Goal: Information Seeking & Learning: Learn about a topic

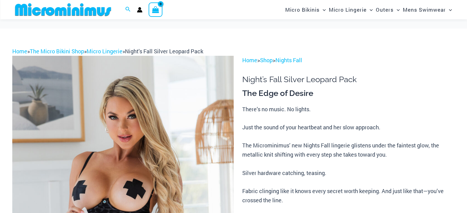
scroll to position [41, 0]
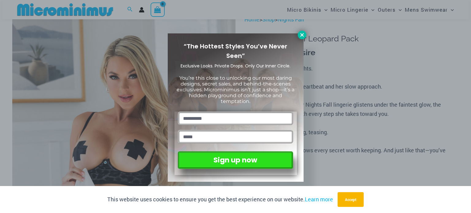
click at [305, 33] on button at bounding box center [302, 35] width 9 height 9
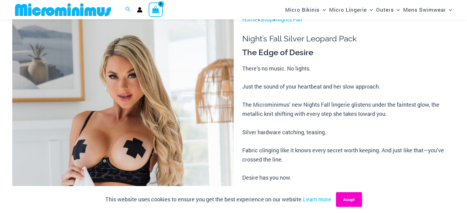
click at [353, 198] on button "Accept" at bounding box center [349, 199] width 26 height 15
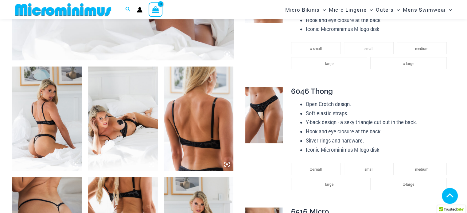
scroll to position [368, 0]
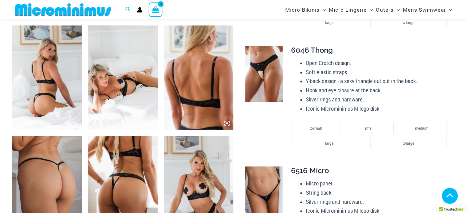
click at [53, 78] on img at bounding box center [47, 77] width 70 height 104
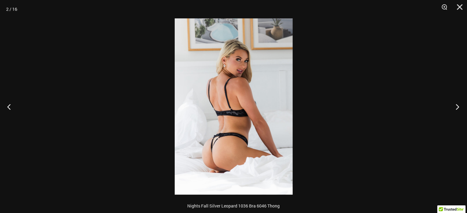
click at [458, 106] on button "Next" at bounding box center [455, 106] width 23 height 31
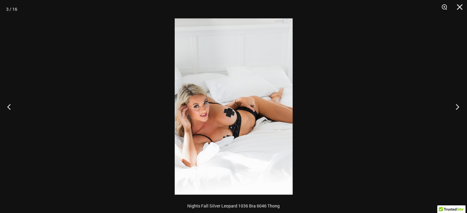
click at [458, 106] on button "Next" at bounding box center [455, 106] width 23 height 31
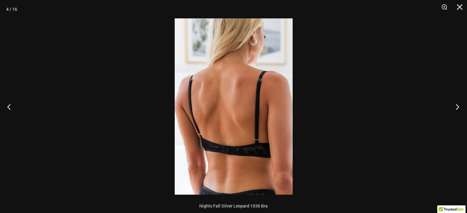
click at [458, 106] on button "Next" at bounding box center [455, 106] width 23 height 31
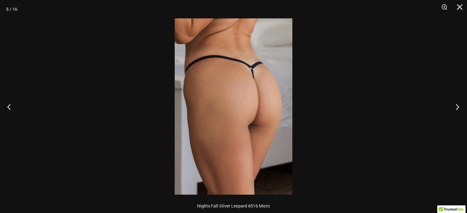
click at [458, 106] on button "Next" at bounding box center [455, 106] width 23 height 31
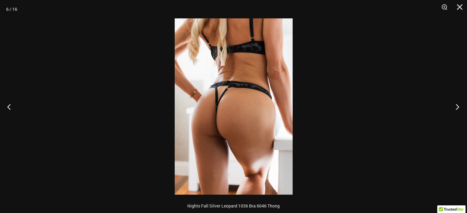
click at [458, 106] on button "Next" at bounding box center [455, 106] width 23 height 31
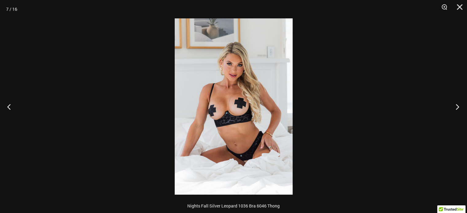
click at [458, 106] on button "Next" at bounding box center [455, 106] width 23 height 31
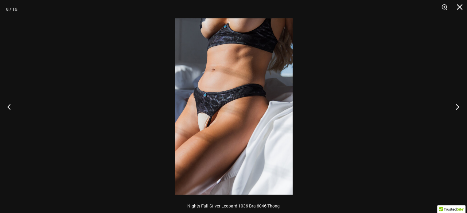
click at [458, 106] on button "Next" at bounding box center [455, 106] width 23 height 31
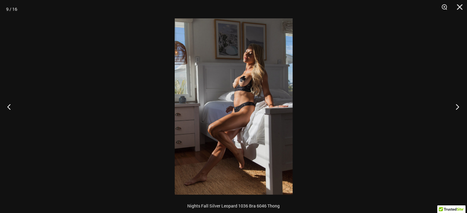
click at [458, 106] on button "Next" at bounding box center [455, 106] width 23 height 31
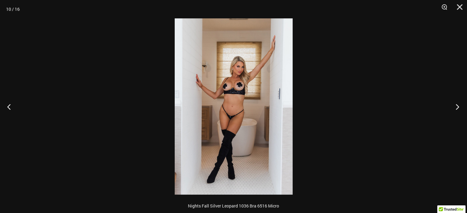
click at [458, 106] on button "Next" at bounding box center [455, 106] width 23 height 31
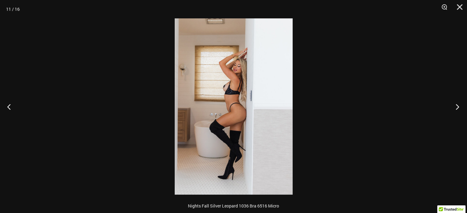
click at [458, 106] on button "Next" at bounding box center [455, 106] width 23 height 31
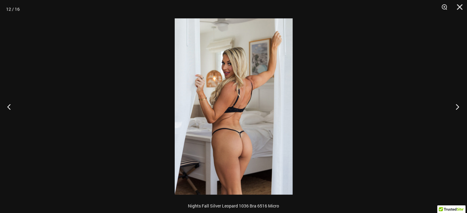
click at [458, 106] on button "Next" at bounding box center [455, 106] width 23 height 31
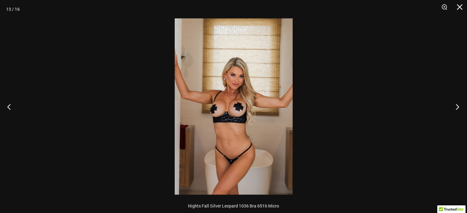
click at [458, 106] on button "Next" at bounding box center [455, 106] width 23 height 31
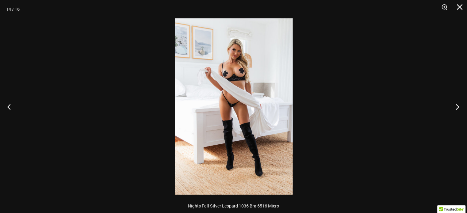
click at [458, 106] on button "Next" at bounding box center [455, 106] width 23 height 31
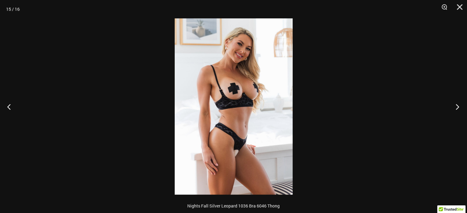
click at [458, 106] on button "Next" at bounding box center [455, 106] width 23 height 31
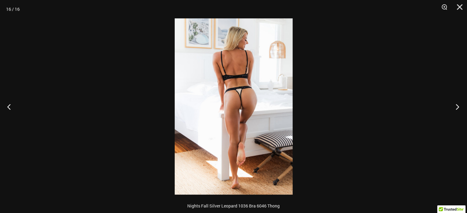
click at [458, 106] on button "Next" at bounding box center [455, 106] width 23 height 31
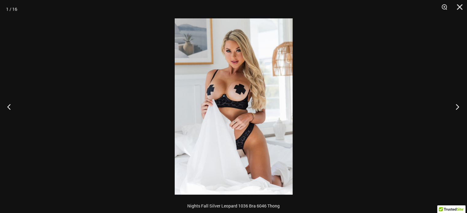
click at [458, 106] on button "Next" at bounding box center [455, 106] width 23 height 31
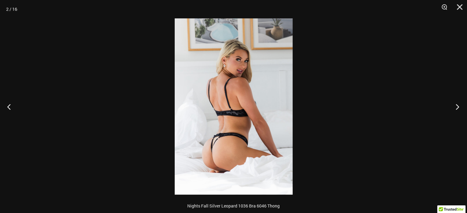
click at [458, 106] on button "Next" at bounding box center [455, 106] width 23 height 31
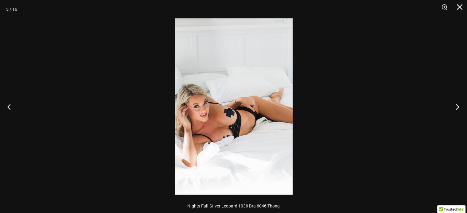
click at [458, 106] on button "Next" at bounding box center [455, 106] width 23 height 31
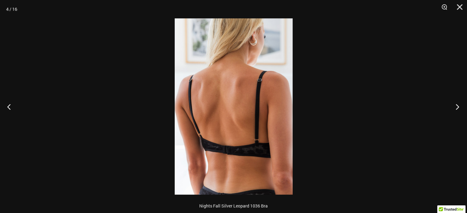
click at [458, 106] on button "Next" at bounding box center [455, 106] width 23 height 31
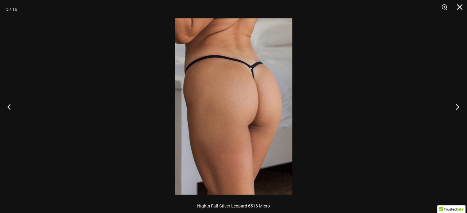
click at [458, 106] on button "Next" at bounding box center [455, 106] width 23 height 31
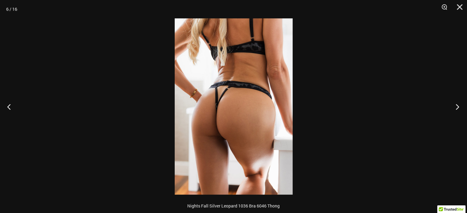
click at [458, 106] on button "Next" at bounding box center [455, 106] width 23 height 31
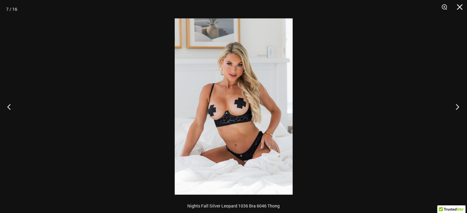
click at [458, 106] on button "Next" at bounding box center [455, 106] width 23 height 31
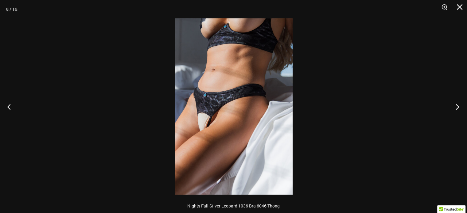
click at [458, 106] on button "Next" at bounding box center [455, 106] width 23 height 31
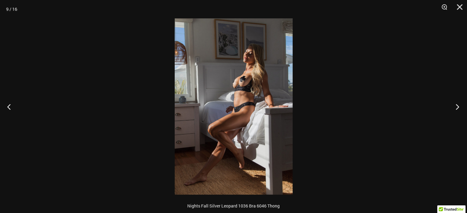
click at [458, 106] on button "Next" at bounding box center [455, 106] width 23 height 31
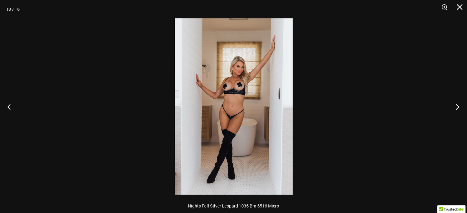
click at [458, 106] on button "Next" at bounding box center [455, 106] width 23 height 31
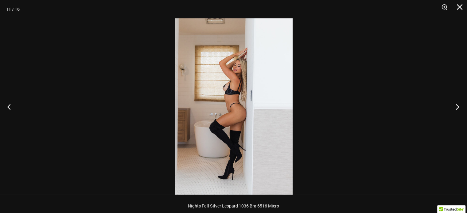
click at [458, 106] on button "Next" at bounding box center [455, 106] width 23 height 31
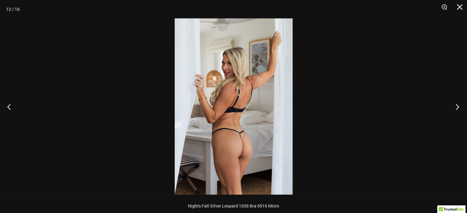
click at [458, 106] on button "Next" at bounding box center [455, 106] width 23 height 31
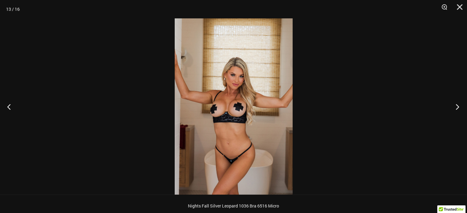
click at [458, 106] on button "Next" at bounding box center [455, 106] width 23 height 31
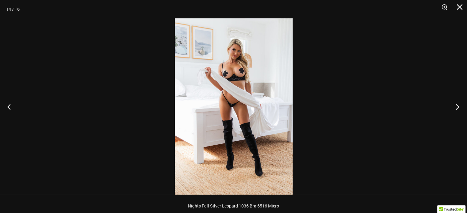
click at [458, 106] on button "Next" at bounding box center [455, 106] width 23 height 31
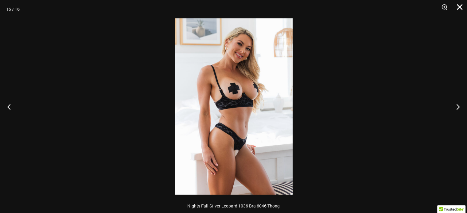
click at [457, 5] on button "Close" at bounding box center [456, 9] width 15 height 18
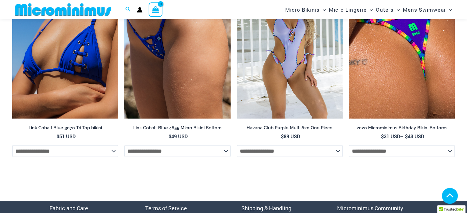
scroll to position [1963, 0]
